Goal: Task Accomplishment & Management: Complete application form

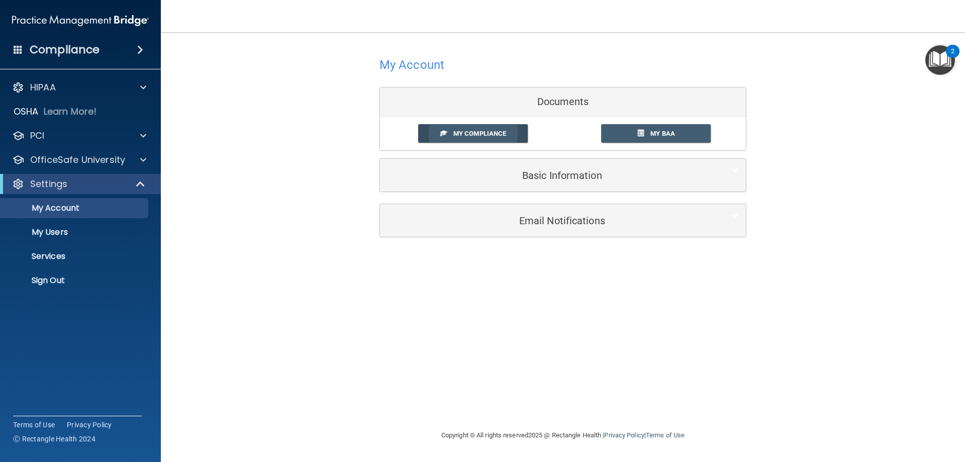
click at [463, 129] on link "My Compliance" at bounding box center [473, 133] width 110 height 19
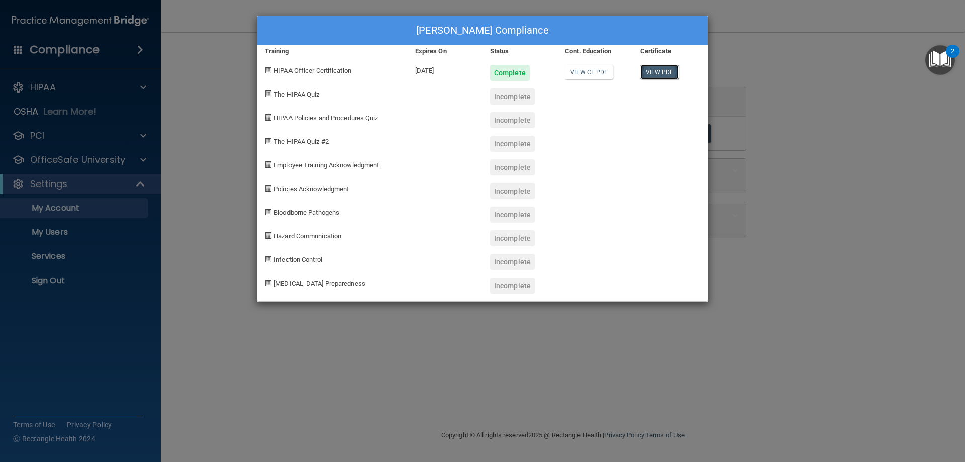
click at [657, 67] on link "View PDF" at bounding box center [659, 72] width 39 height 15
click at [584, 72] on link "View CE PDF" at bounding box center [589, 72] width 48 height 15
click at [191, 43] on div "Jen Crider's Compliance Training Expires On Status Cont. Education Certificate …" at bounding box center [482, 231] width 965 height 462
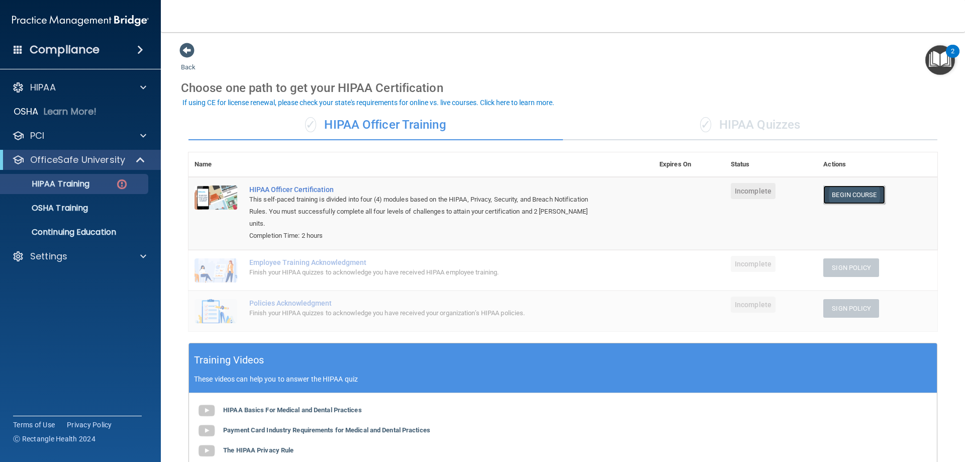
click at [841, 189] on link "Begin Course" at bounding box center [853, 194] width 61 height 19
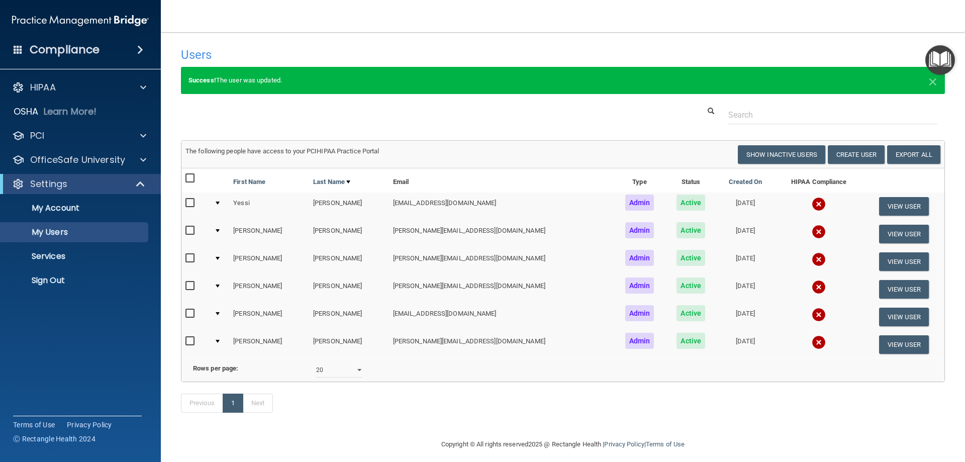
select select "20"
click at [812, 228] on img at bounding box center [819, 232] width 14 height 14
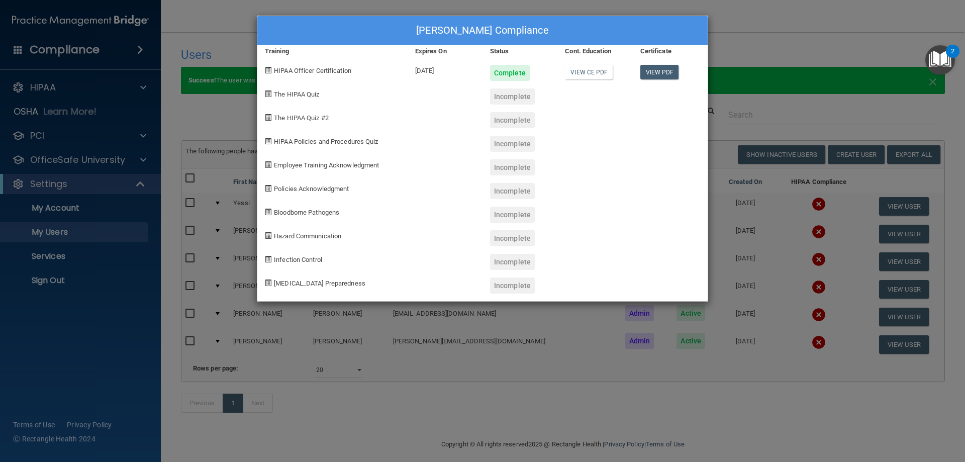
click at [806, 27] on div "Jen Crider's Compliance Training Expires On Status Cont. Education Certificate …" at bounding box center [482, 231] width 965 height 462
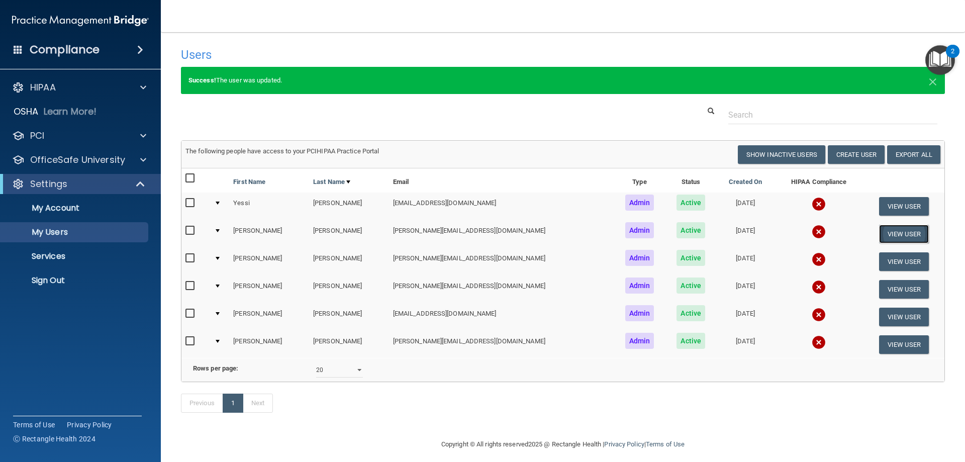
click at [881, 234] on button "View User" at bounding box center [904, 234] width 50 height 19
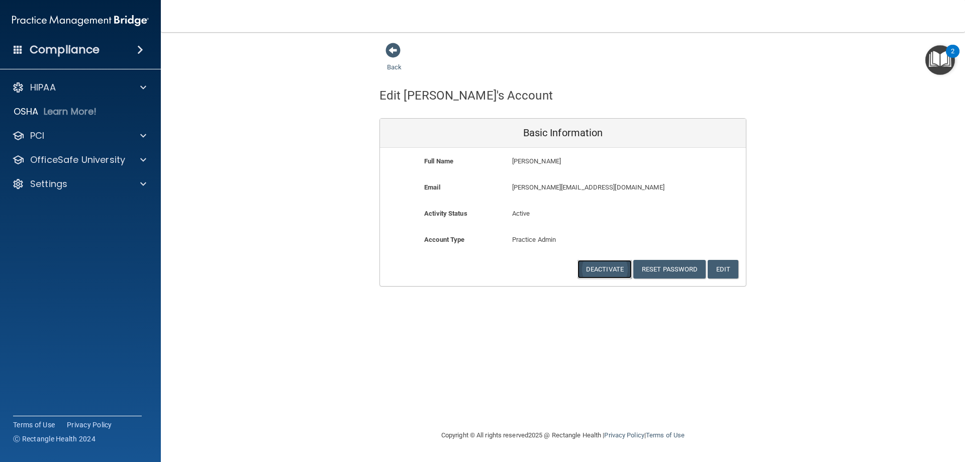
click at [602, 265] on button "Deactivate" at bounding box center [604, 269] width 54 height 19
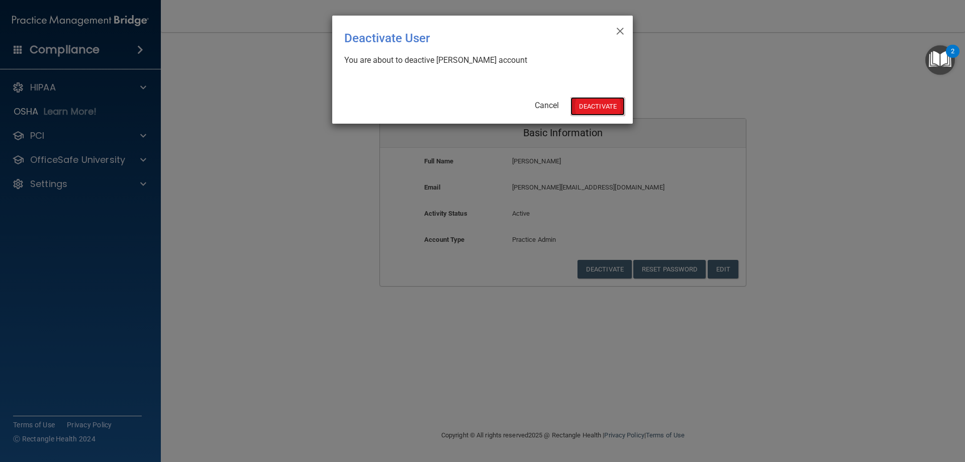
click at [602, 106] on button "Deactivate" at bounding box center [597, 106] width 54 height 19
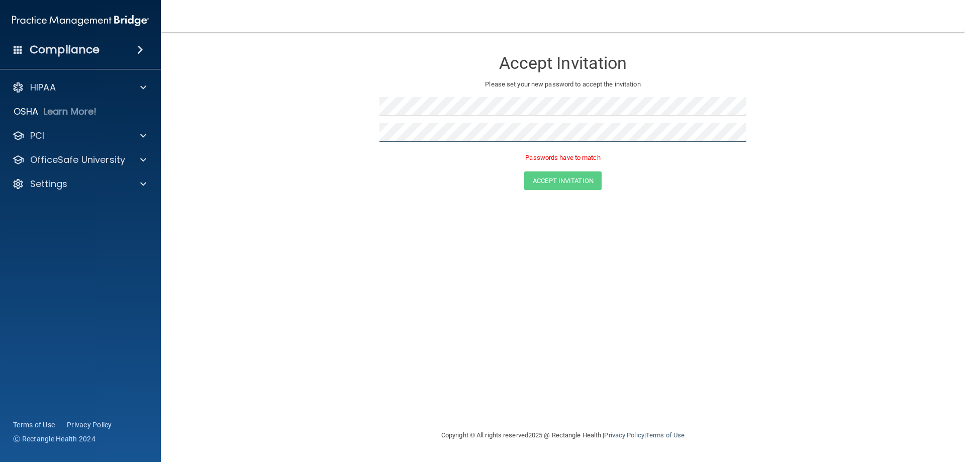
click at [266, 134] on form "Accept Invitation Please set your new password to accept the invitation Passwor…" at bounding box center [563, 122] width 764 height 160
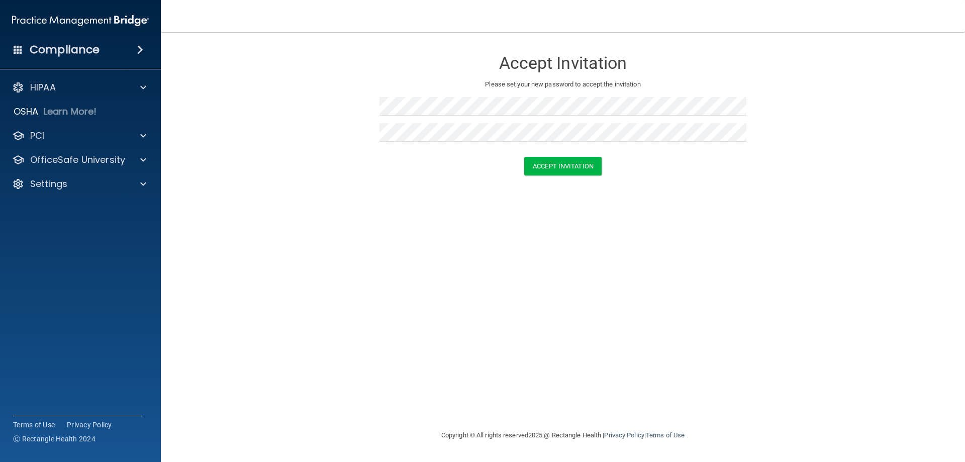
click at [257, 201] on div "Accept Invitation Please set your new password to accept the invitation Accept …" at bounding box center [563, 230] width 764 height 377
click at [576, 166] on button "Accept Invitation" at bounding box center [562, 166] width 77 height 19
